Goal: Task Accomplishment & Management: Manage account settings

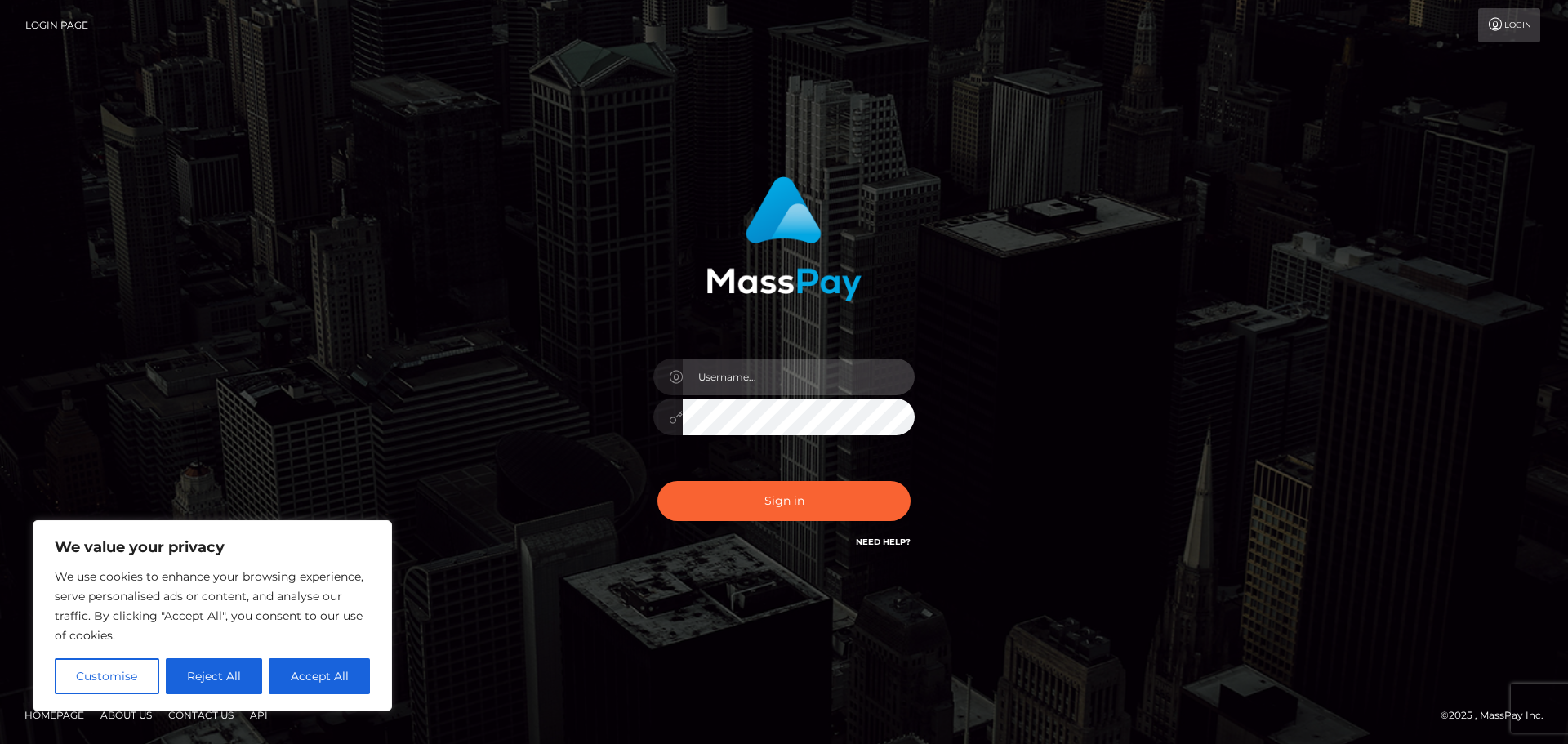
click at [711, 379] on input "text" at bounding box center [798, 377] width 232 height 37
type input "tsumaasmr@gmail.com"
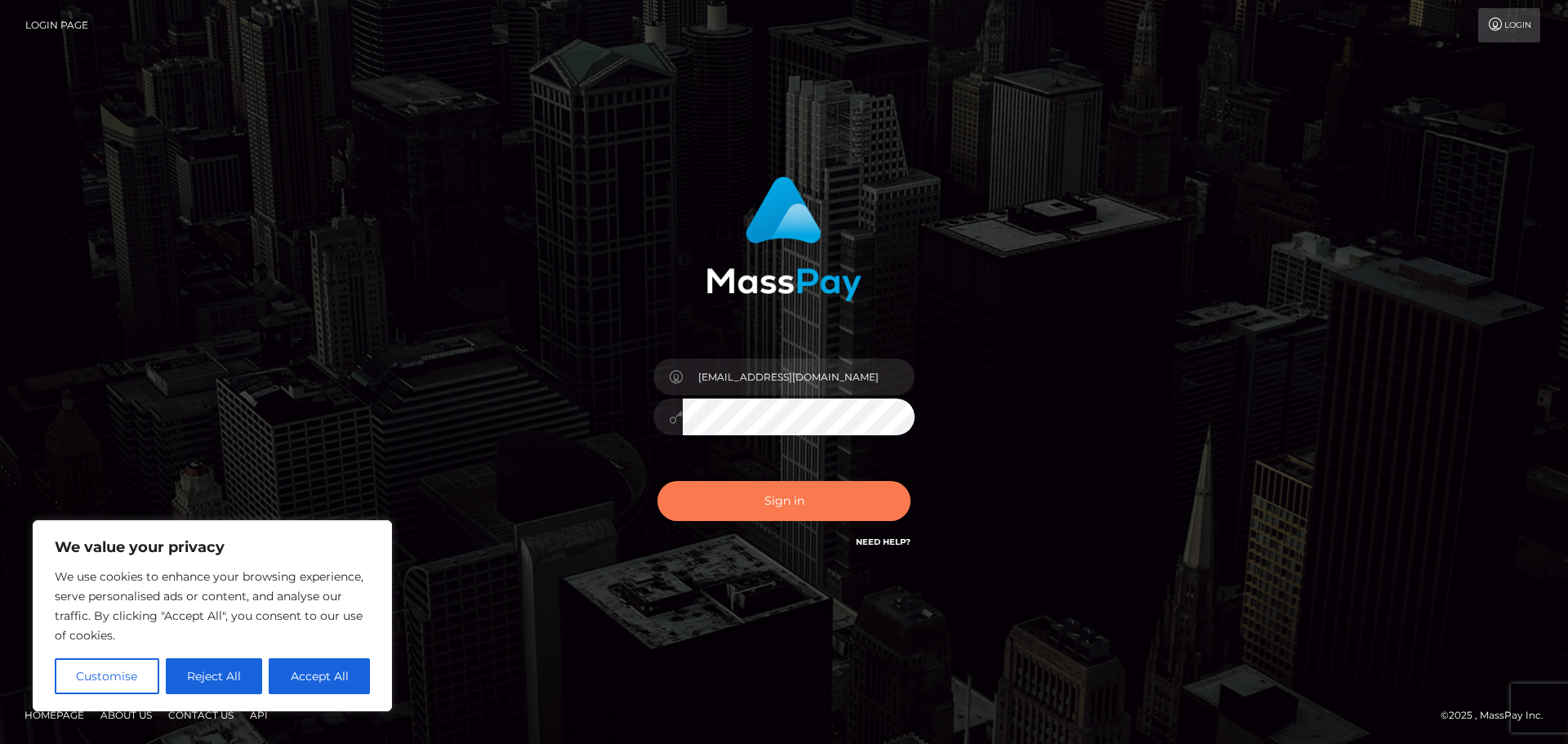
click at [724, 498] on button "Sign in" at bounding box center [784, 501] width 253 height 40
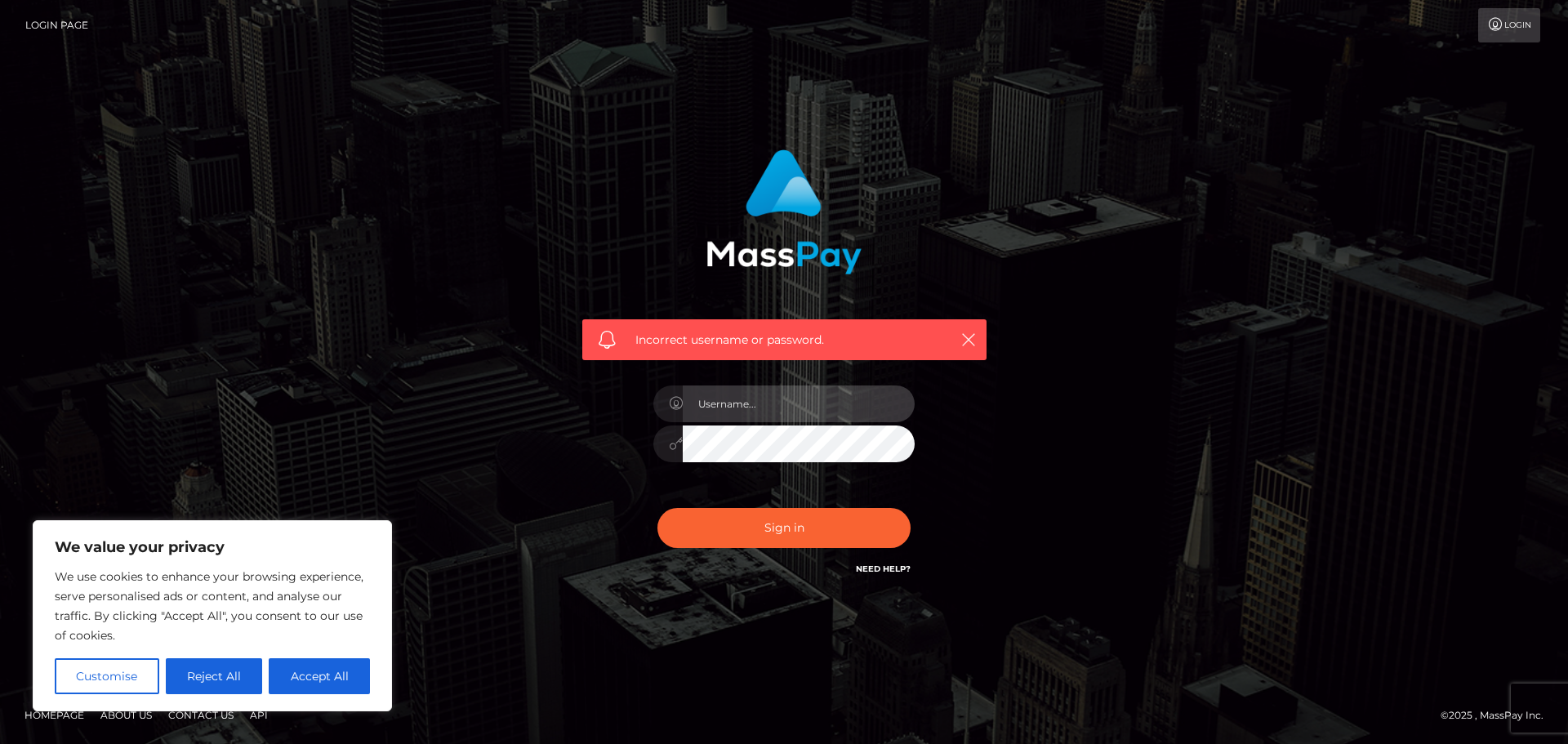
click at [723, 403] on input "text" at bounding box center [798, 404] width 232 height 37
drag, startPoint x: 831, startPoint y: 405, endPoint x: 754, endPoint y: 414, distance: 77.5
click at [754, 414] on input "[EMAIL_ADDRESS][DOMAIN_NAME]" at bounding box center [798, 404] width 232 height 37
type input "tsumaasmr"
click at [657, 508] on button "Sign in" at bounding box center [784, 528] width 253 height 40
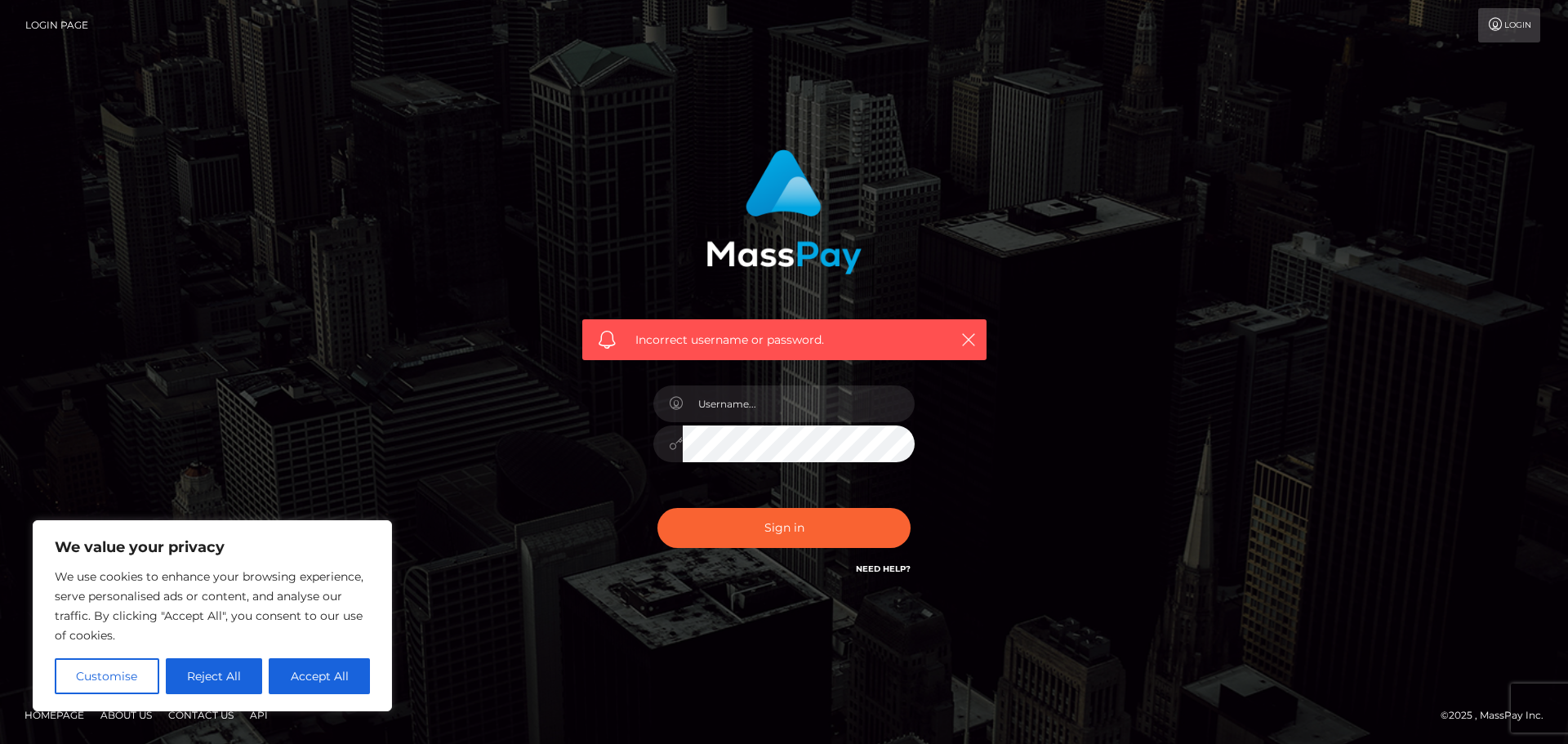
click at [46, 31] on link "Login Page" at bounding box center [57, 24] width 63 height 34
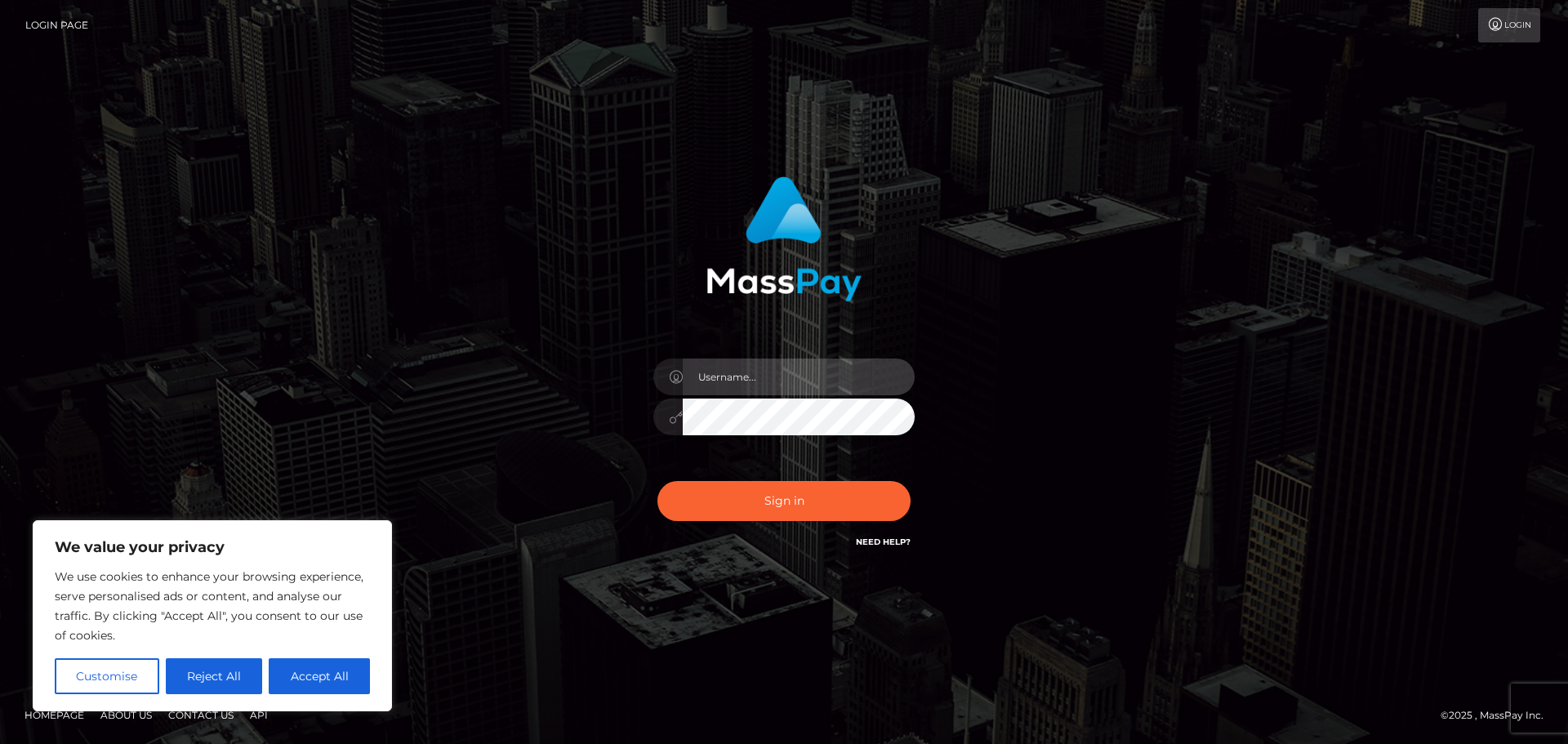
click at [768, 380] on input "text" at bounding box center [798, 377] width 232 height 37
type input "[EMAIL_ADDRESS][DOMAIN_NAME]"
drag, startPoint x: 825, startPoint y: 385, endPoint x: 757, endPoint y: 387, distance: 68.0
click at [757, 387] on input "[EMAIL_ADDRESS][DOMAIN_NAME]" at bounding box center [798, 377] width 232 height 37
click at [674, 435] on div at bounding box center [668, 417] width 30 height 37
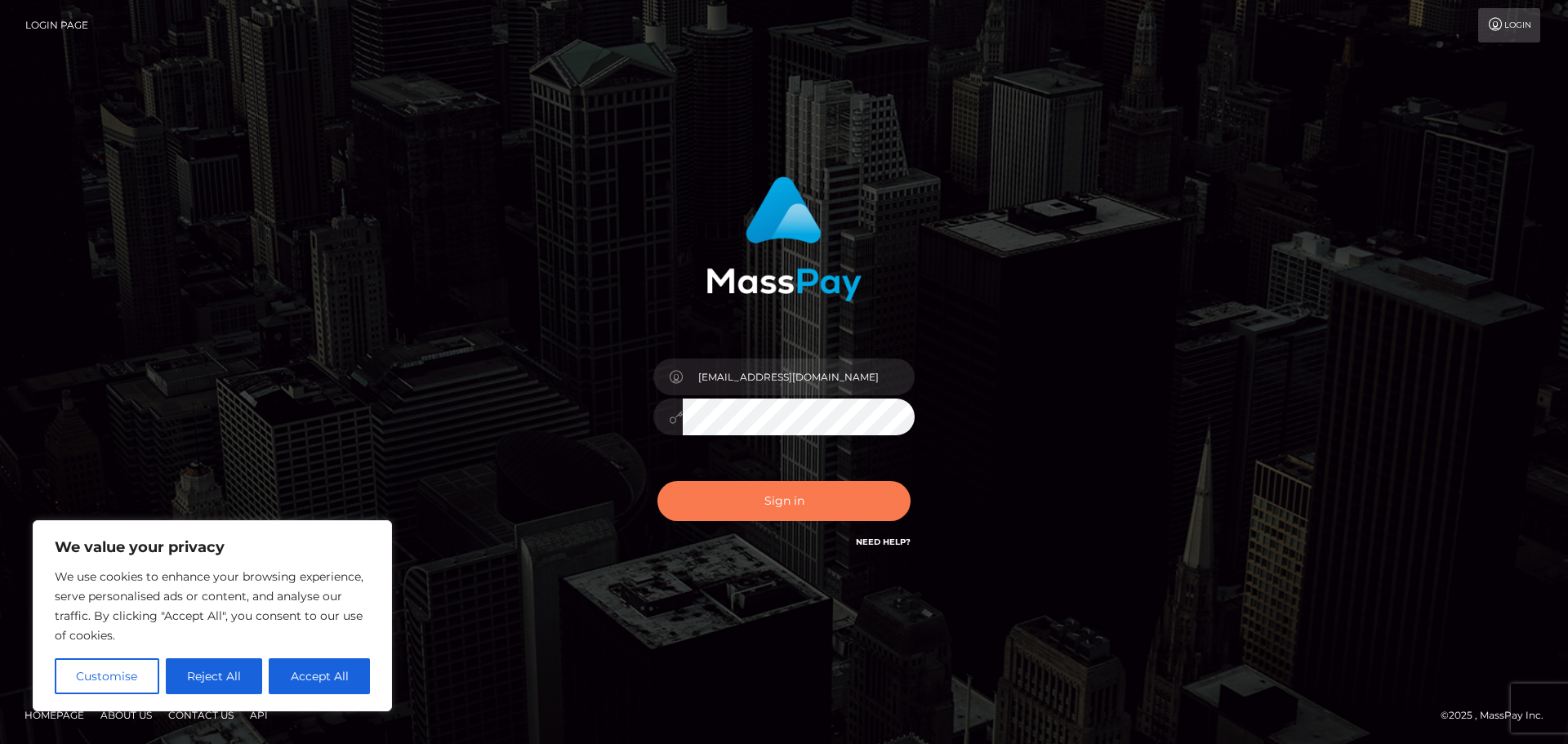
click at [727, 484] on button "Sign in" at bounding box center [784, 501] width 253 height 40
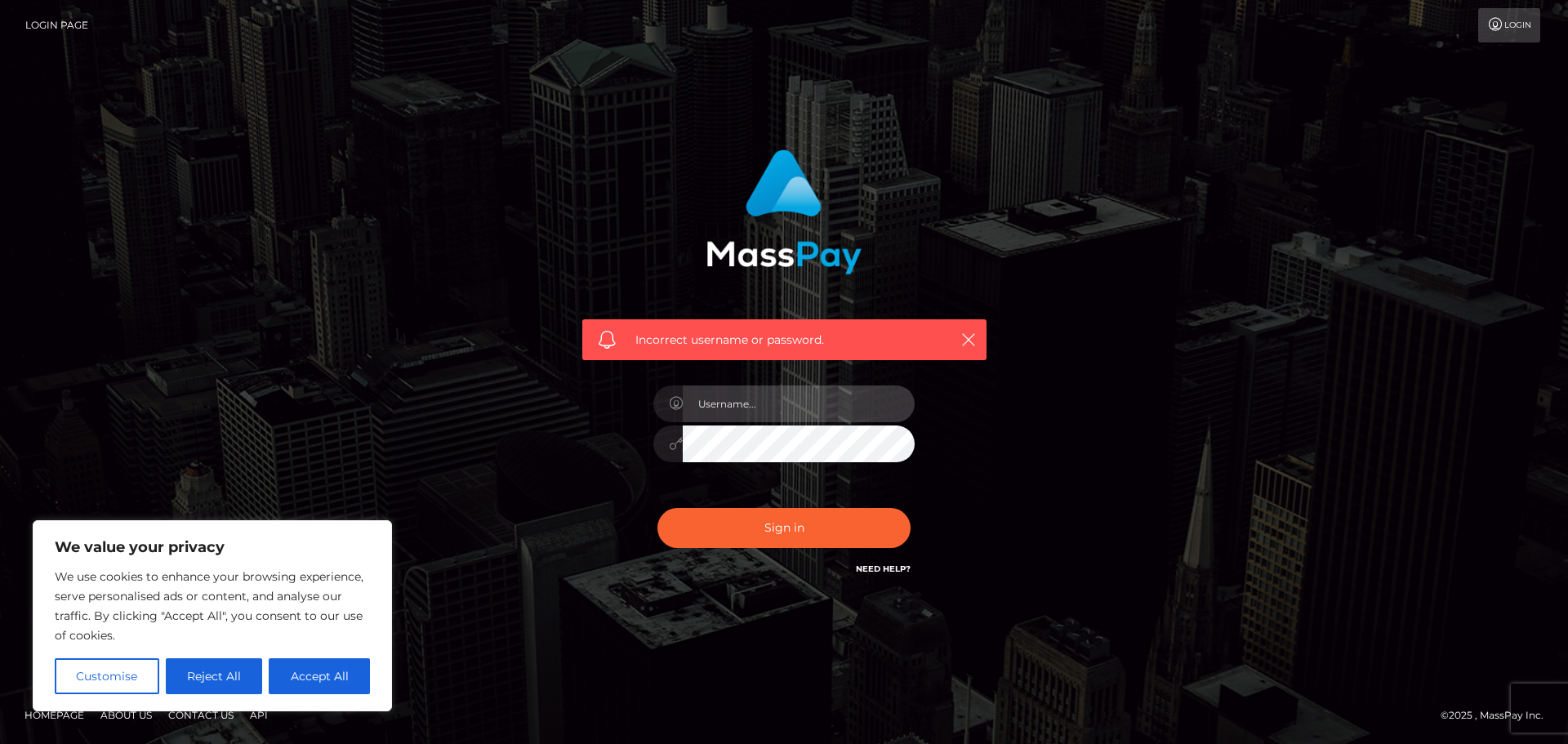
click at [798, 406] on input "text" at bounding box center [798, 404] width 232 height 37
drag, startPoint x: 827, startPoint y: 400, endPoint x: 757, endPoint y: 408, distance: 70.5
click at [757, 408] on input "tsumaasmr@gmail.com" at bounding box center [798, 404] width 232 height 37
type input "tsuma-asmr"
click at [742, 548] on div "Sign in Need Help?" at bounding box center [784, 534] width 286 height 72
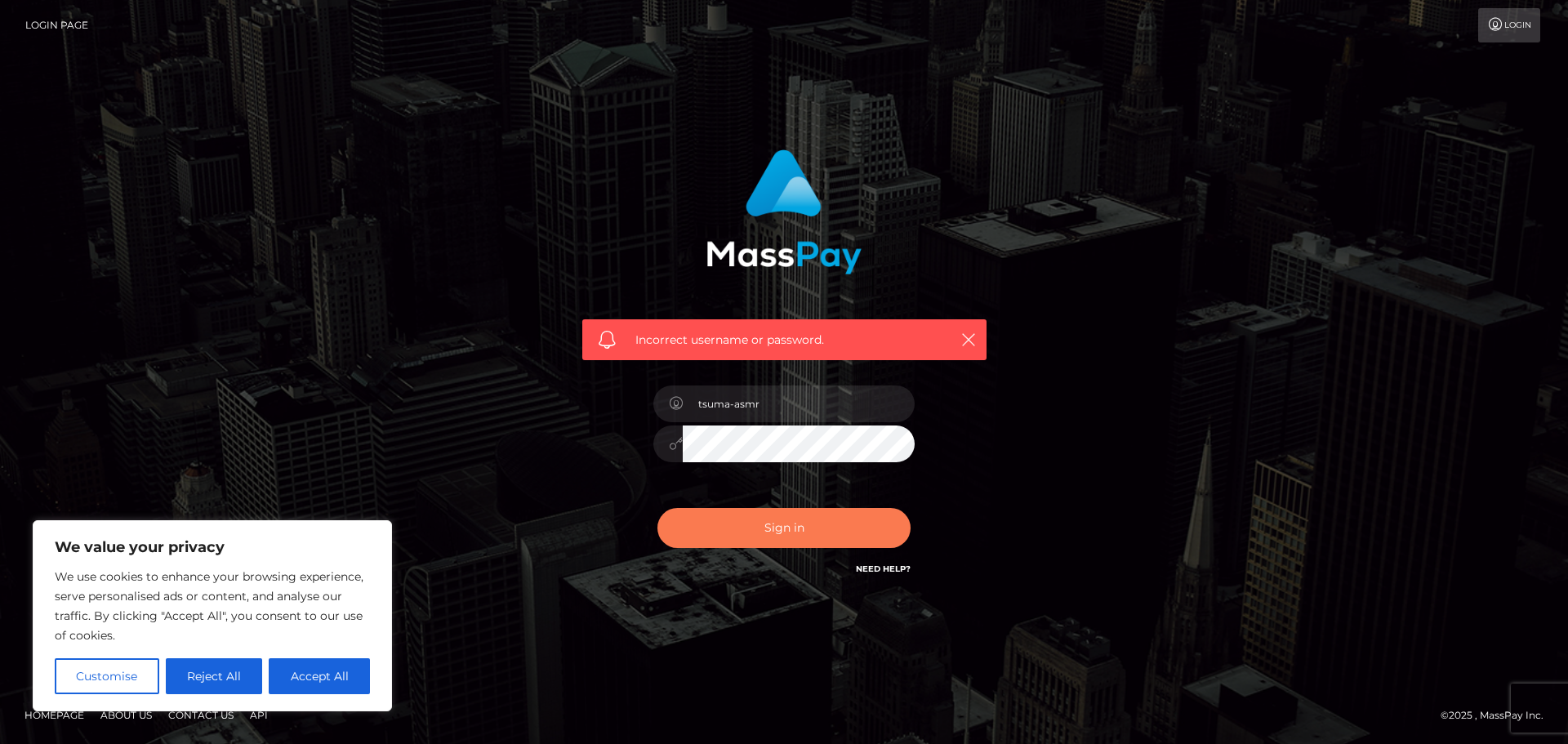
click at [749, 527] on button "Sign in" at bounding box center [784, 528] width 253 height 40
